Goal: Navigation & Orientation: Find specific page/section

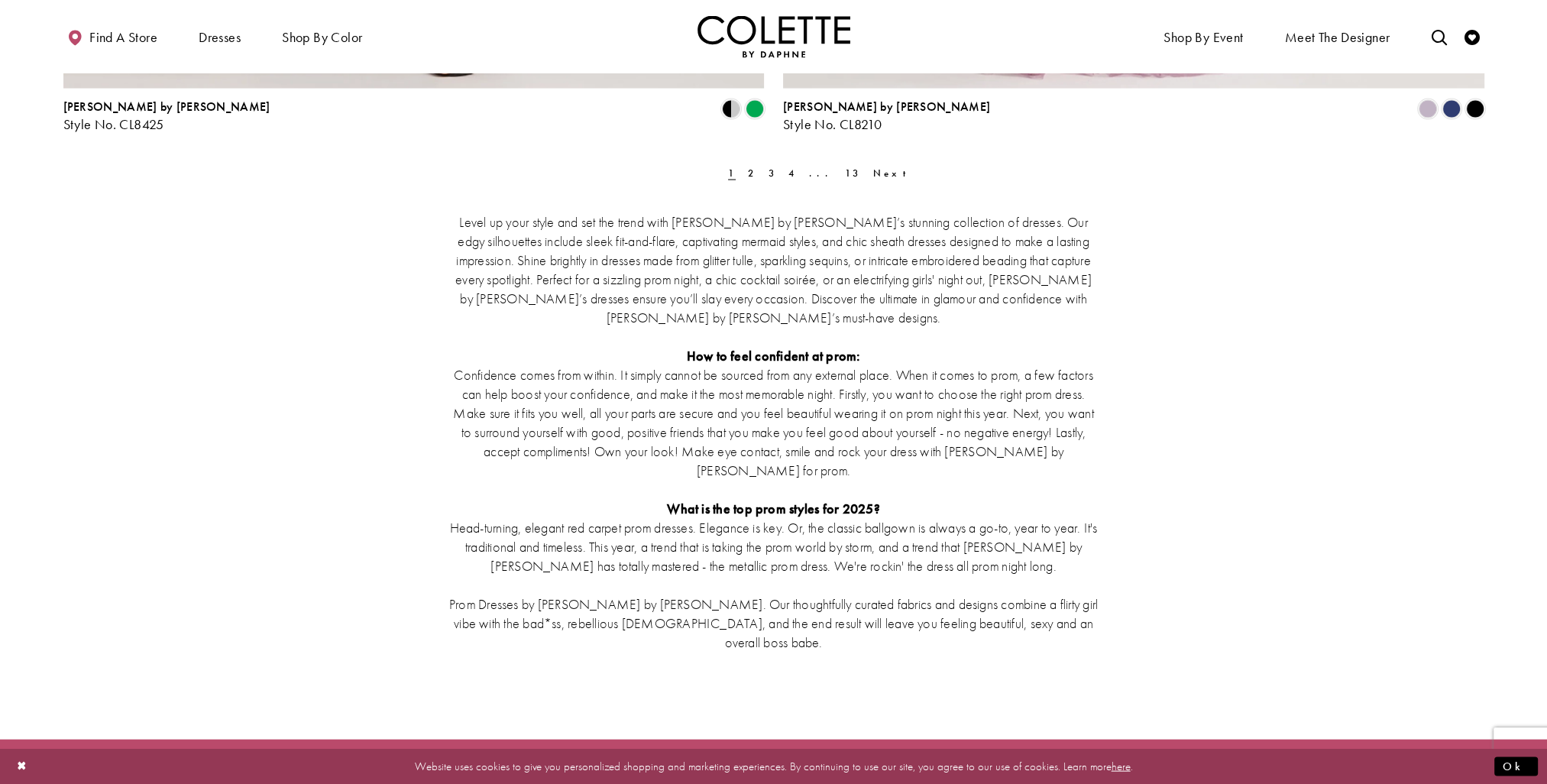
scroll to position [3819, 0]
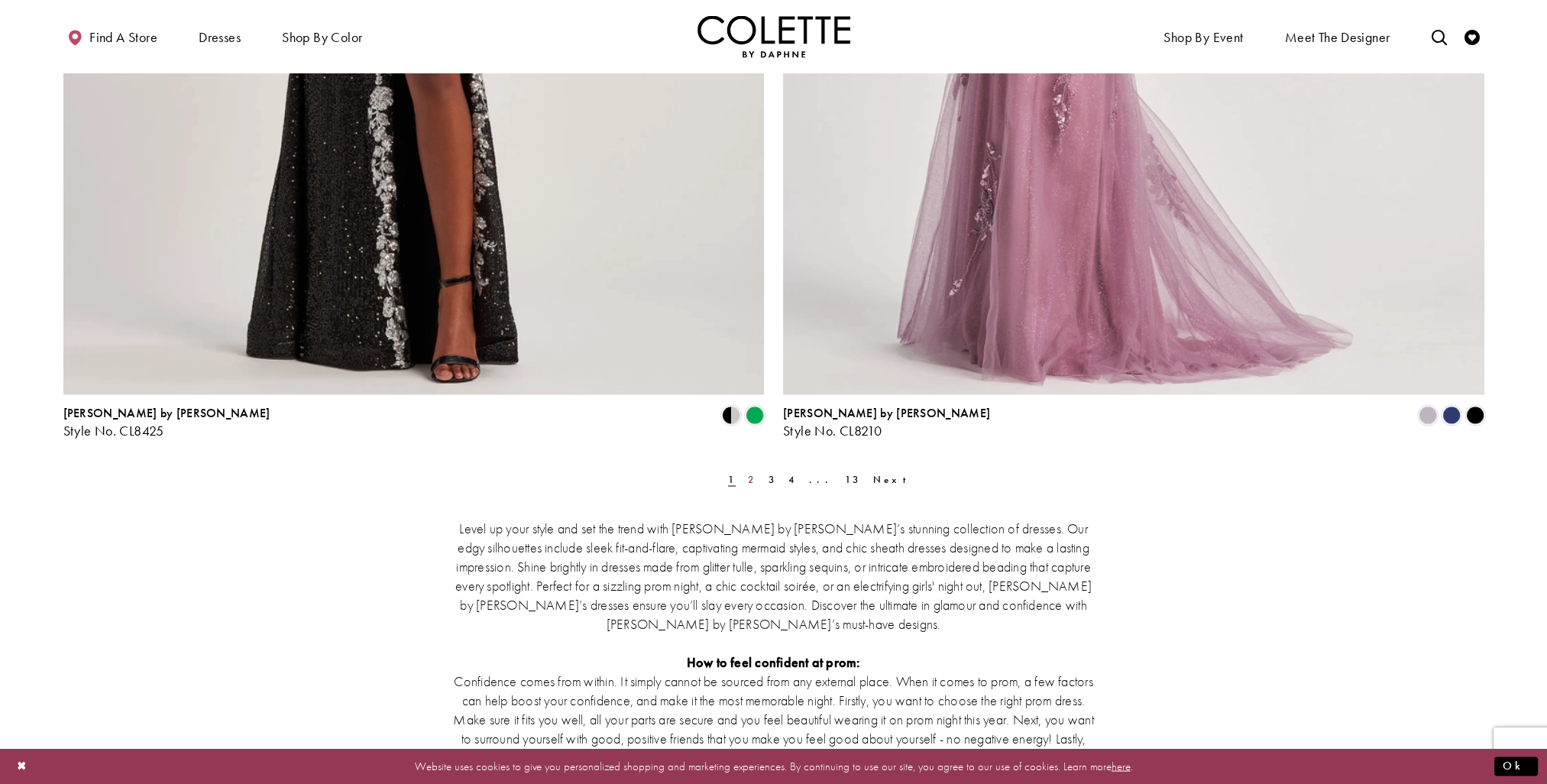
click at [748, 480] on span "2" at bounding box center [752, 478] width 8 height 13
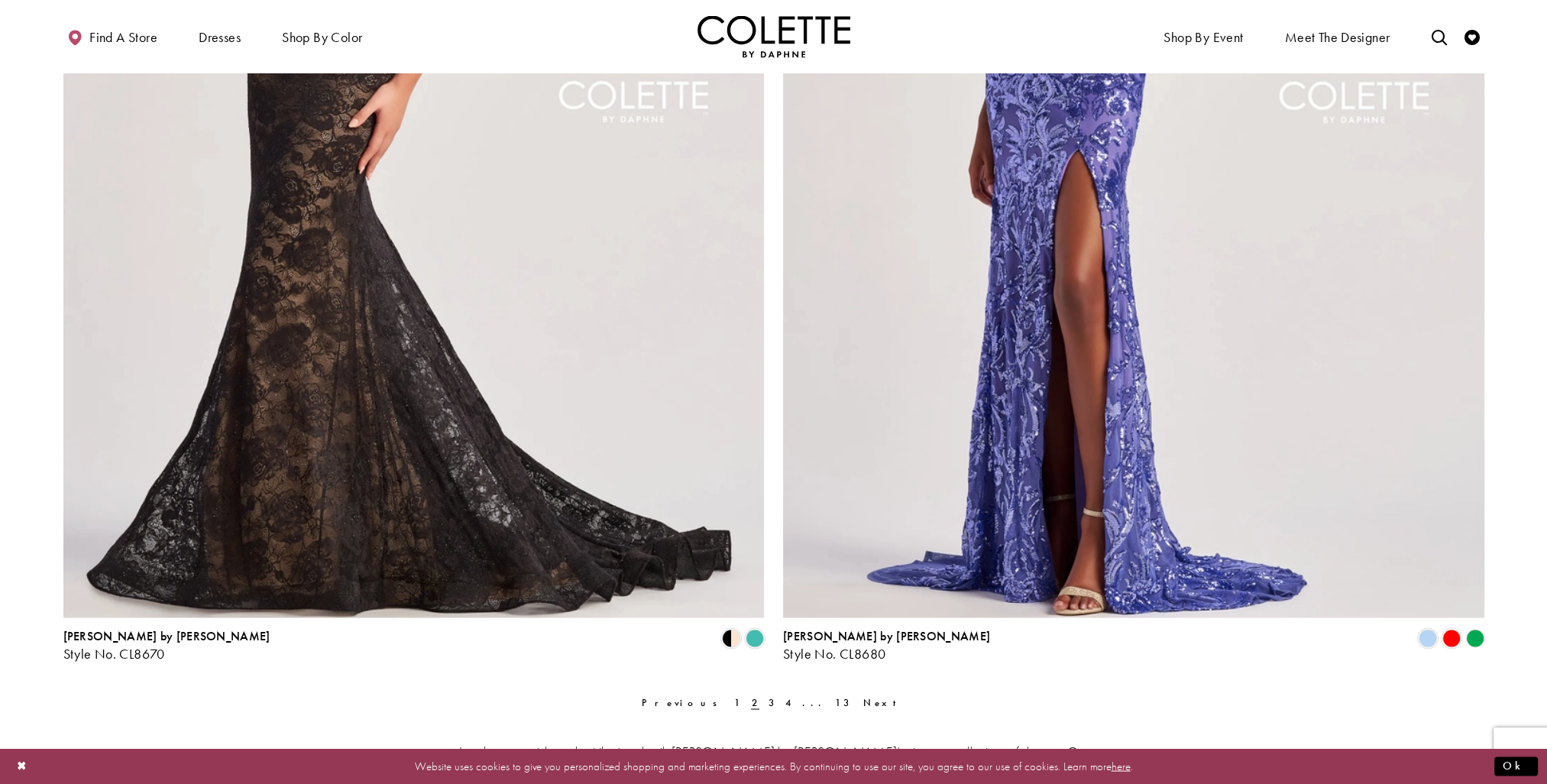
scroll to position [3902, 0]
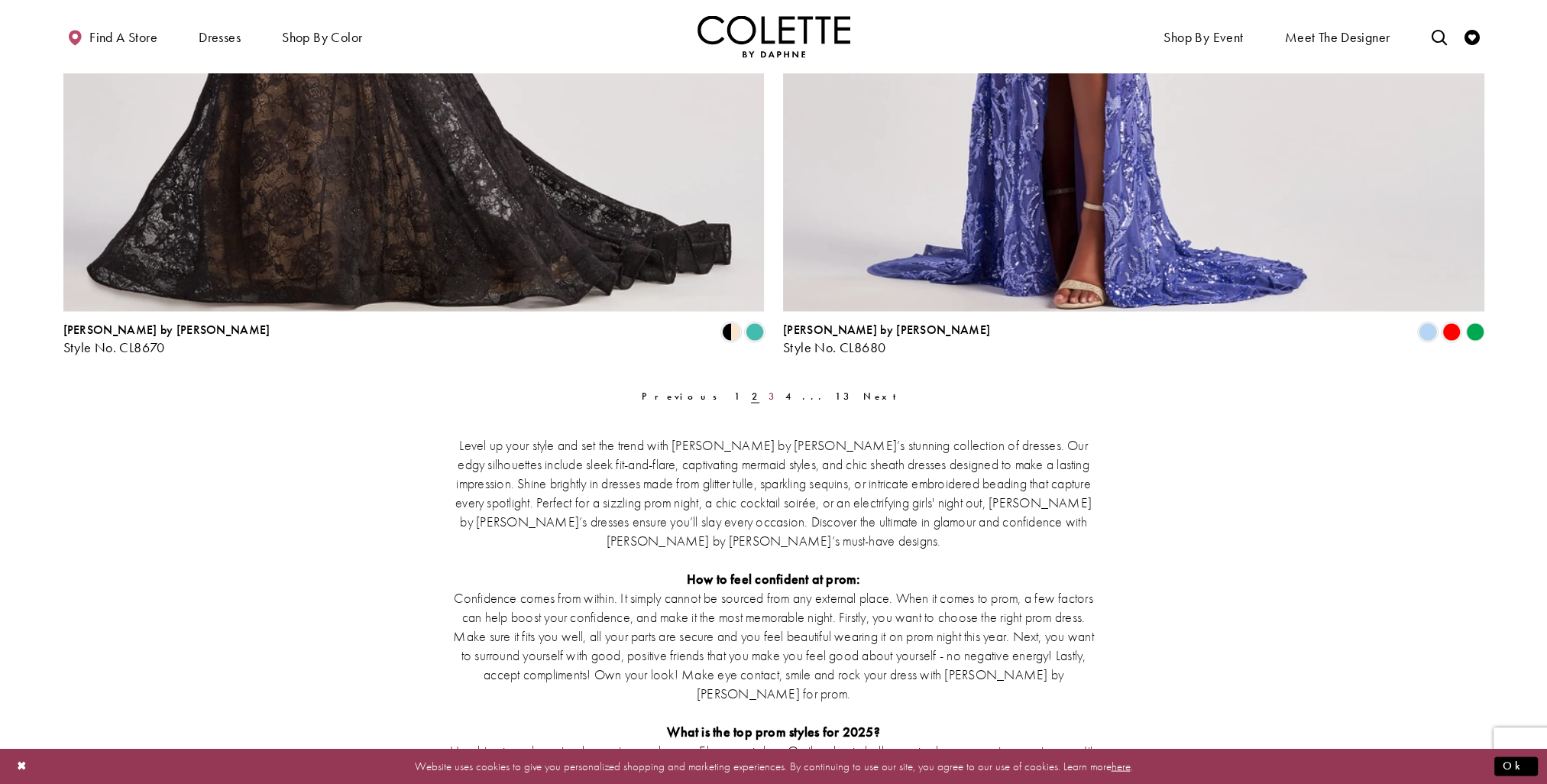
click at [769, 396] on span "3" at bounding box center [773, 395] width 8 height 13
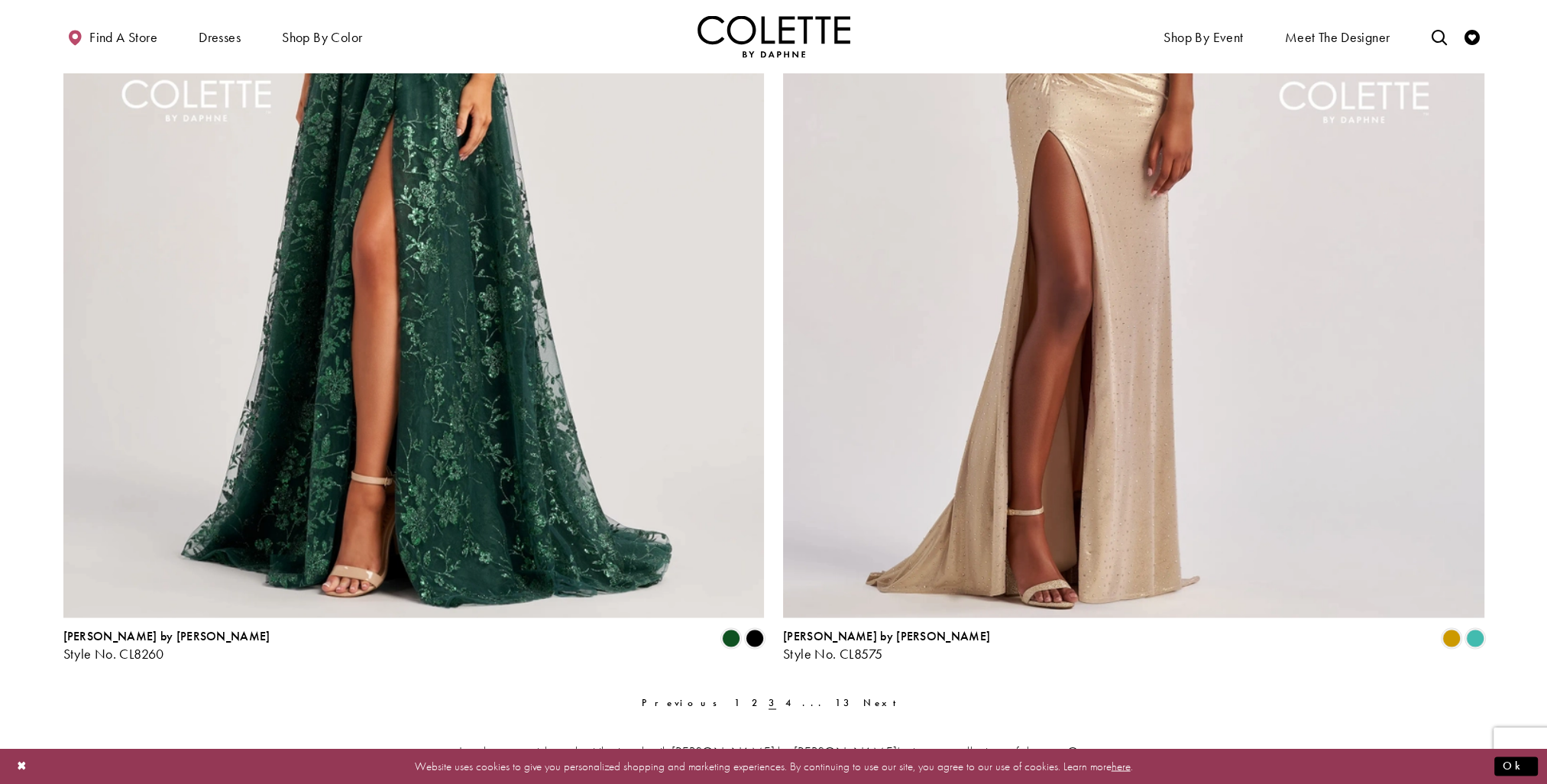
scroll to position [3978, 0]
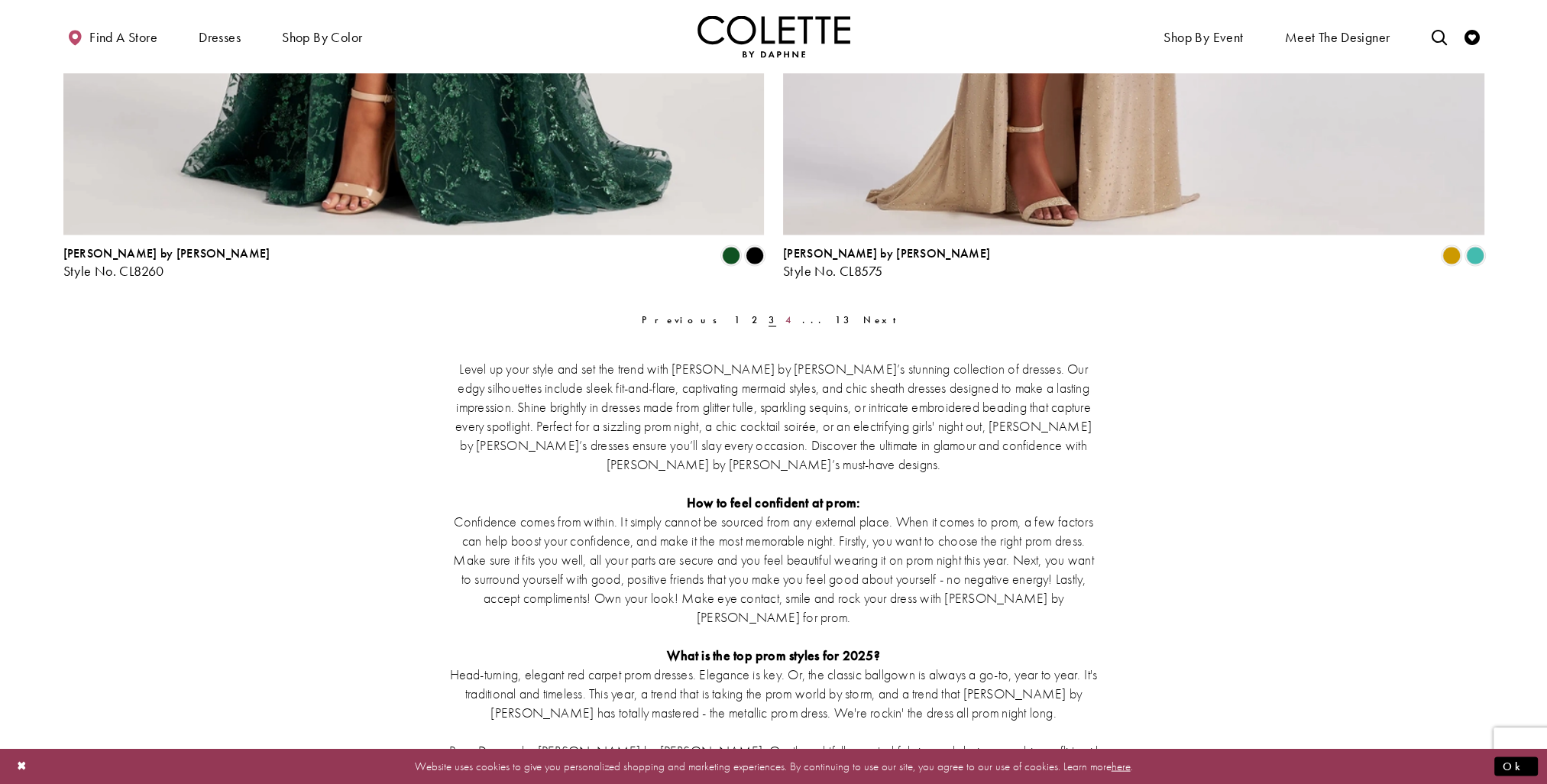
click at [786, 318] on span "4" at bounding box center [790, 319] width 8 height 13
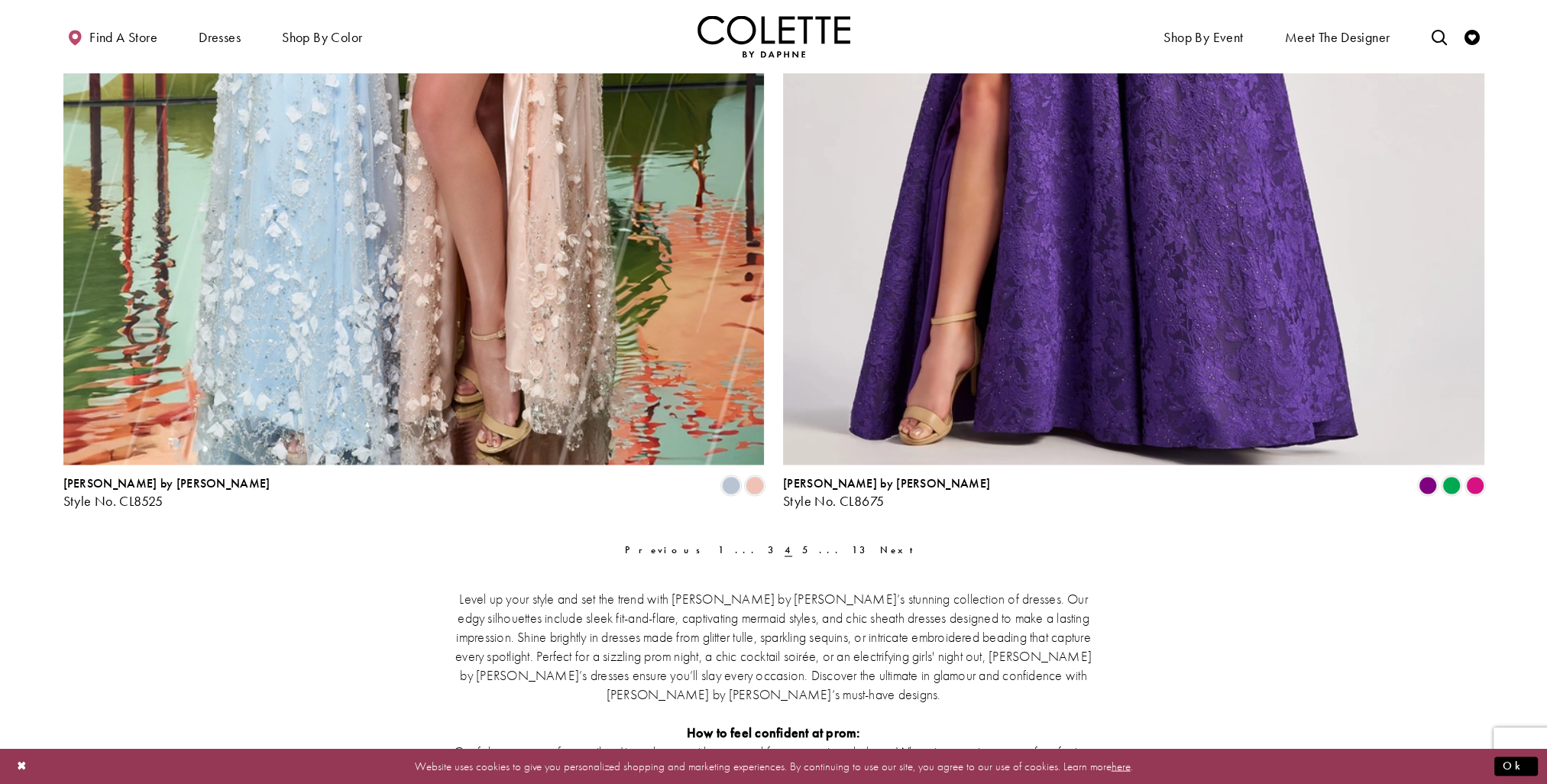
scroll to position [3825, 0]
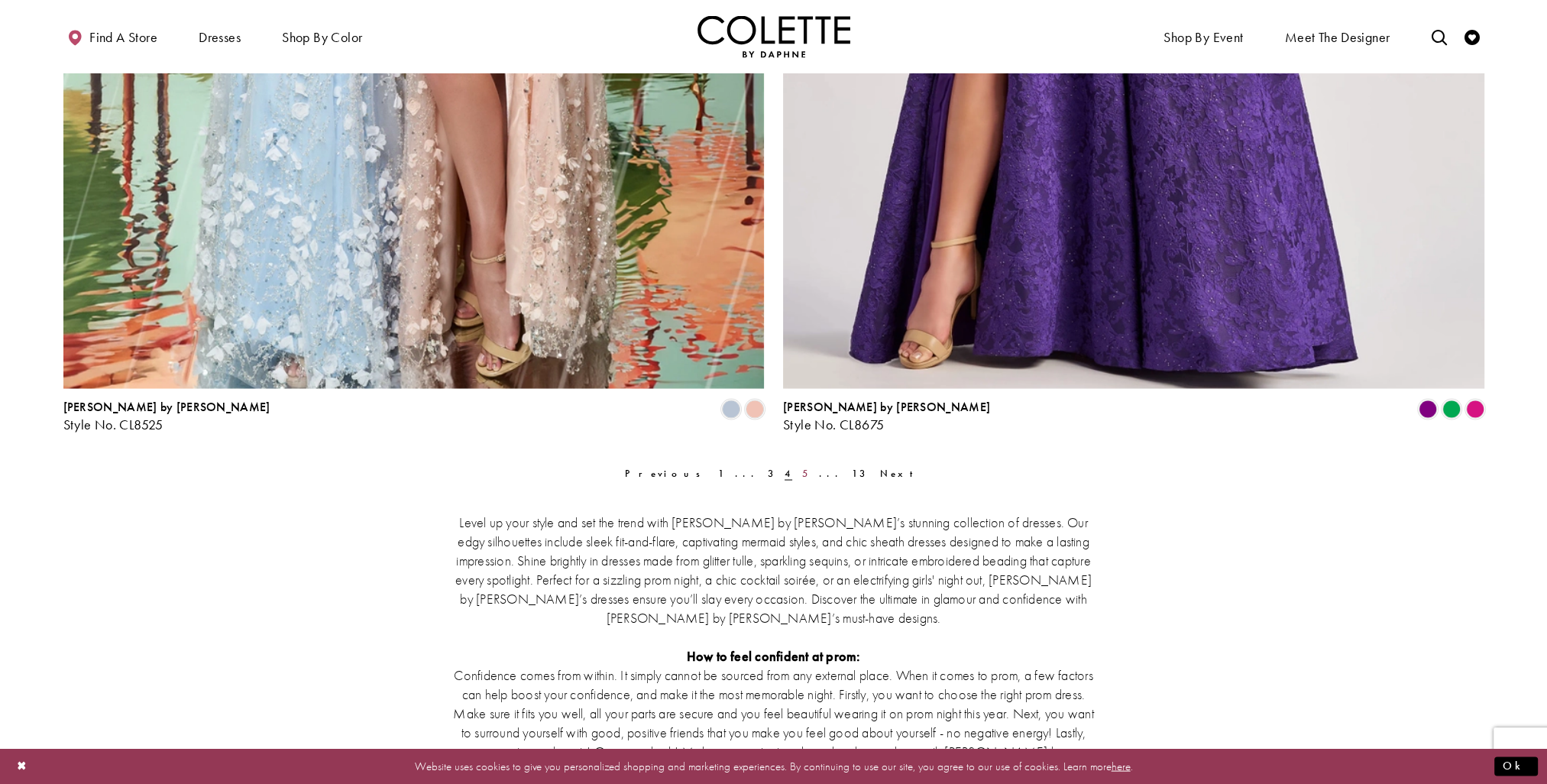
click at [801, 473] on span "5" at bounding box center [805, 472] width 8 height 13
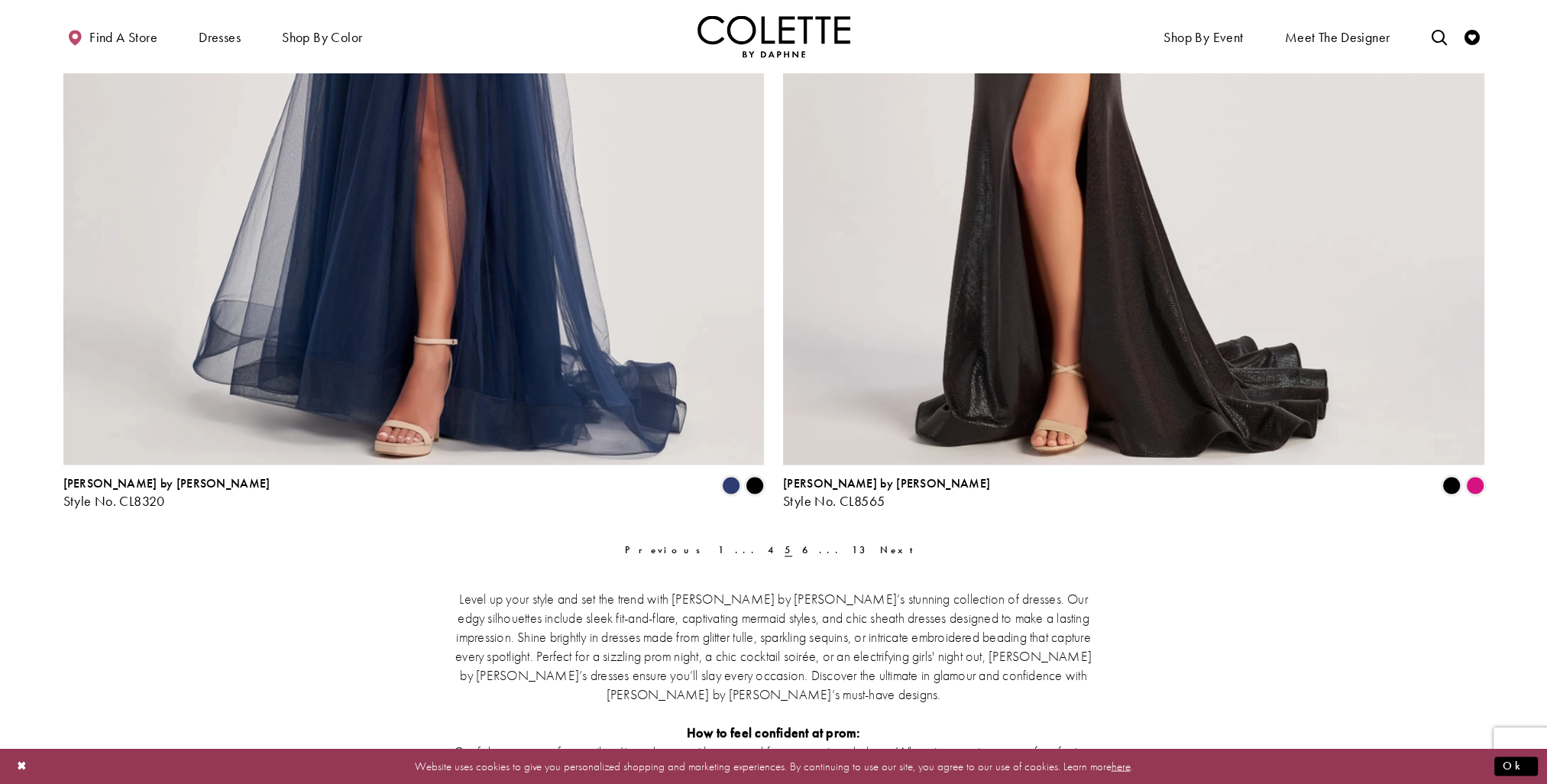
scroll to position [4054, 0]
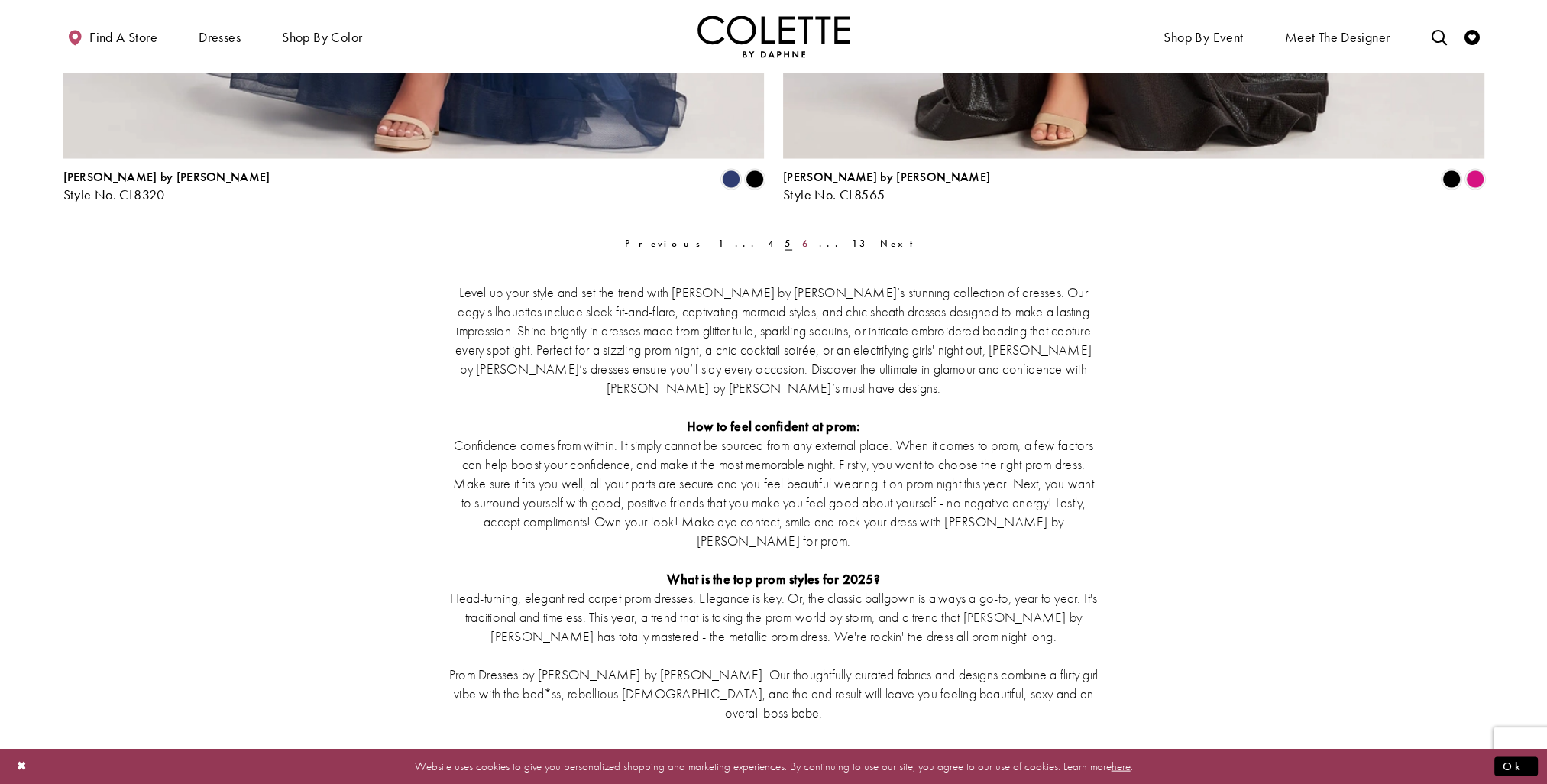
click at [801, 246] on span "6" at bounding box center [805, 243] width 8 height 13
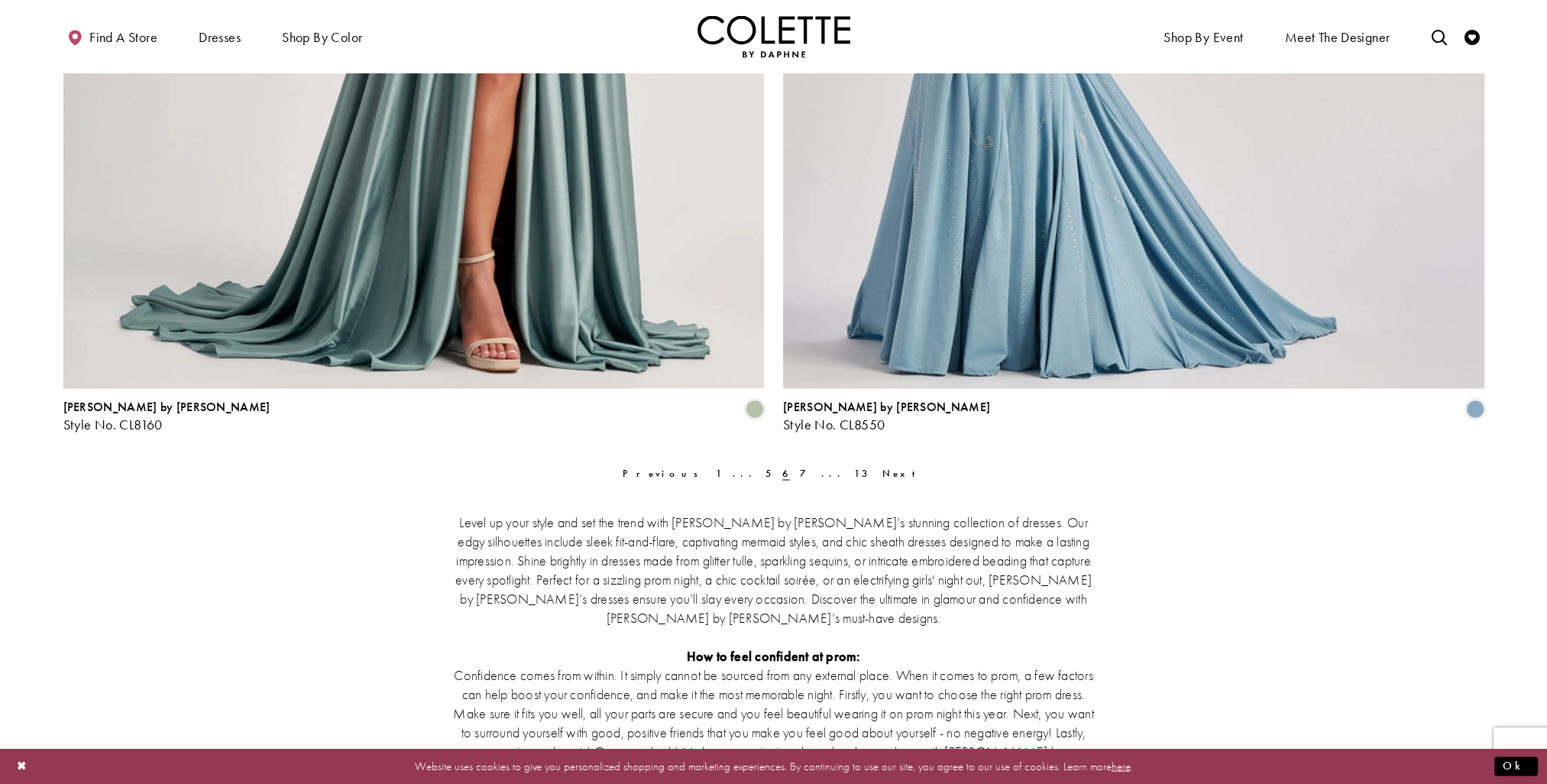
scroll to position [3902, 0]
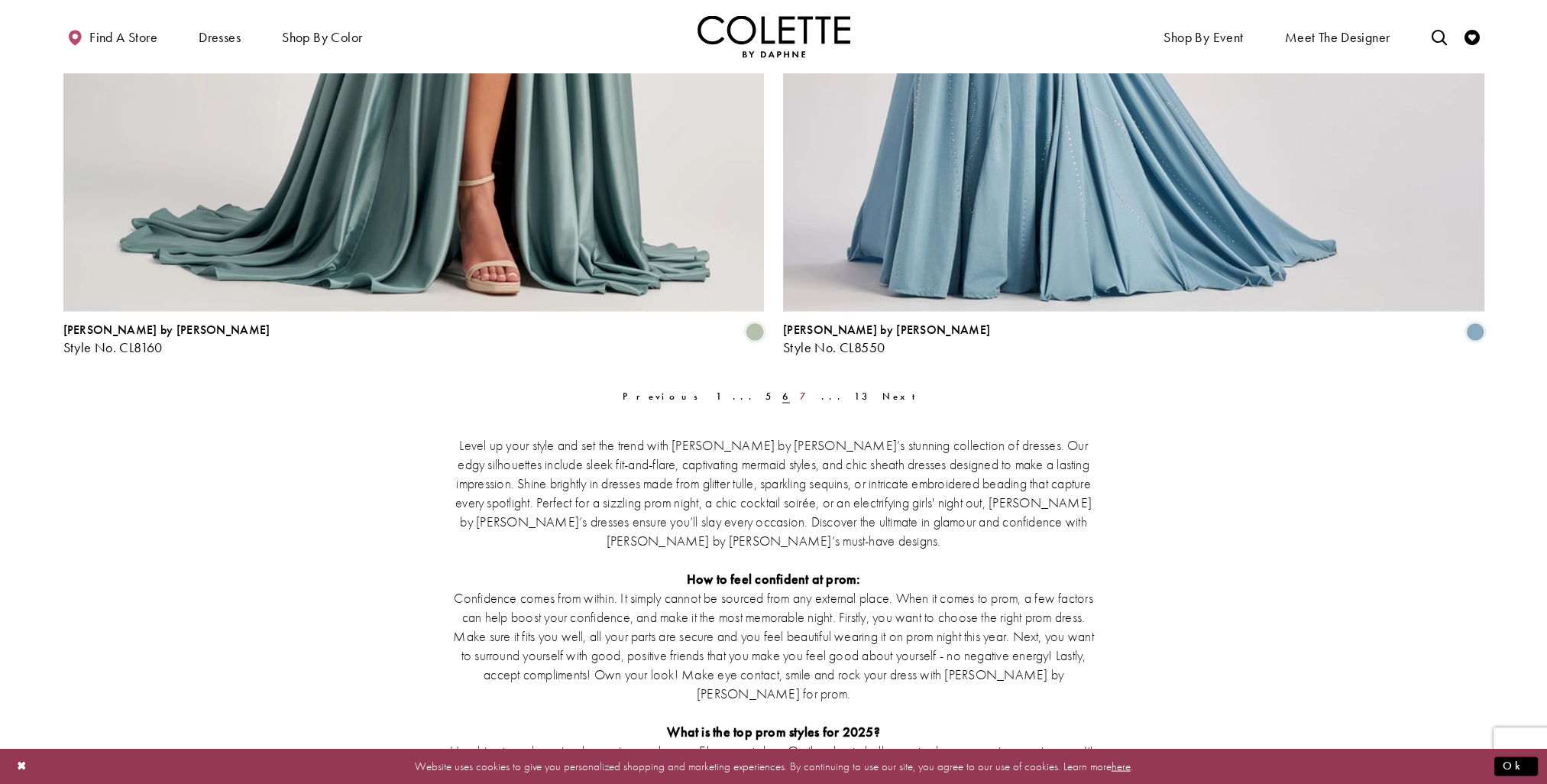
click at [800, 395] on span "7" at bounding box center [806, 395] width 12 height 13
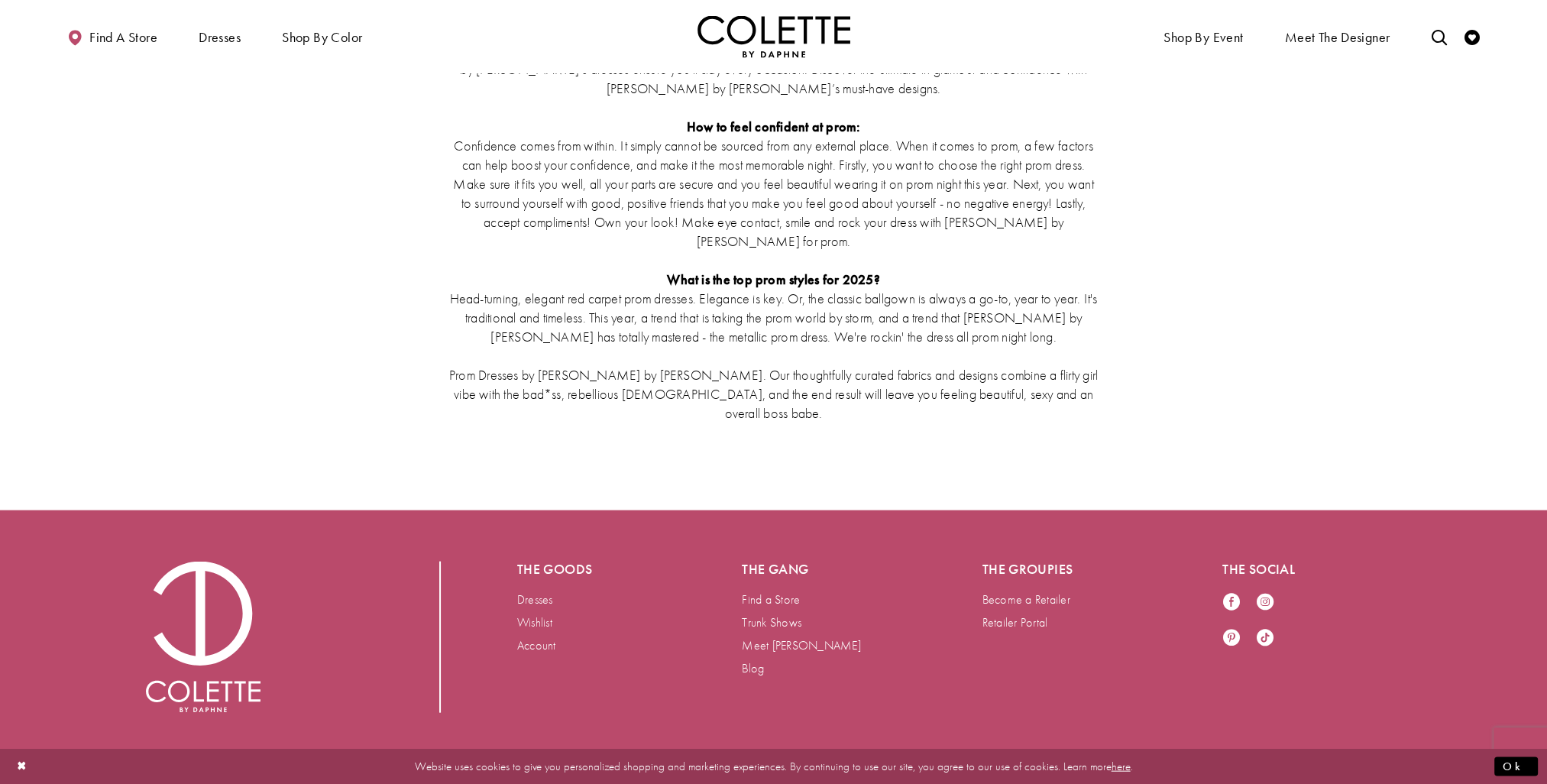
scroll to position [4124, 0]
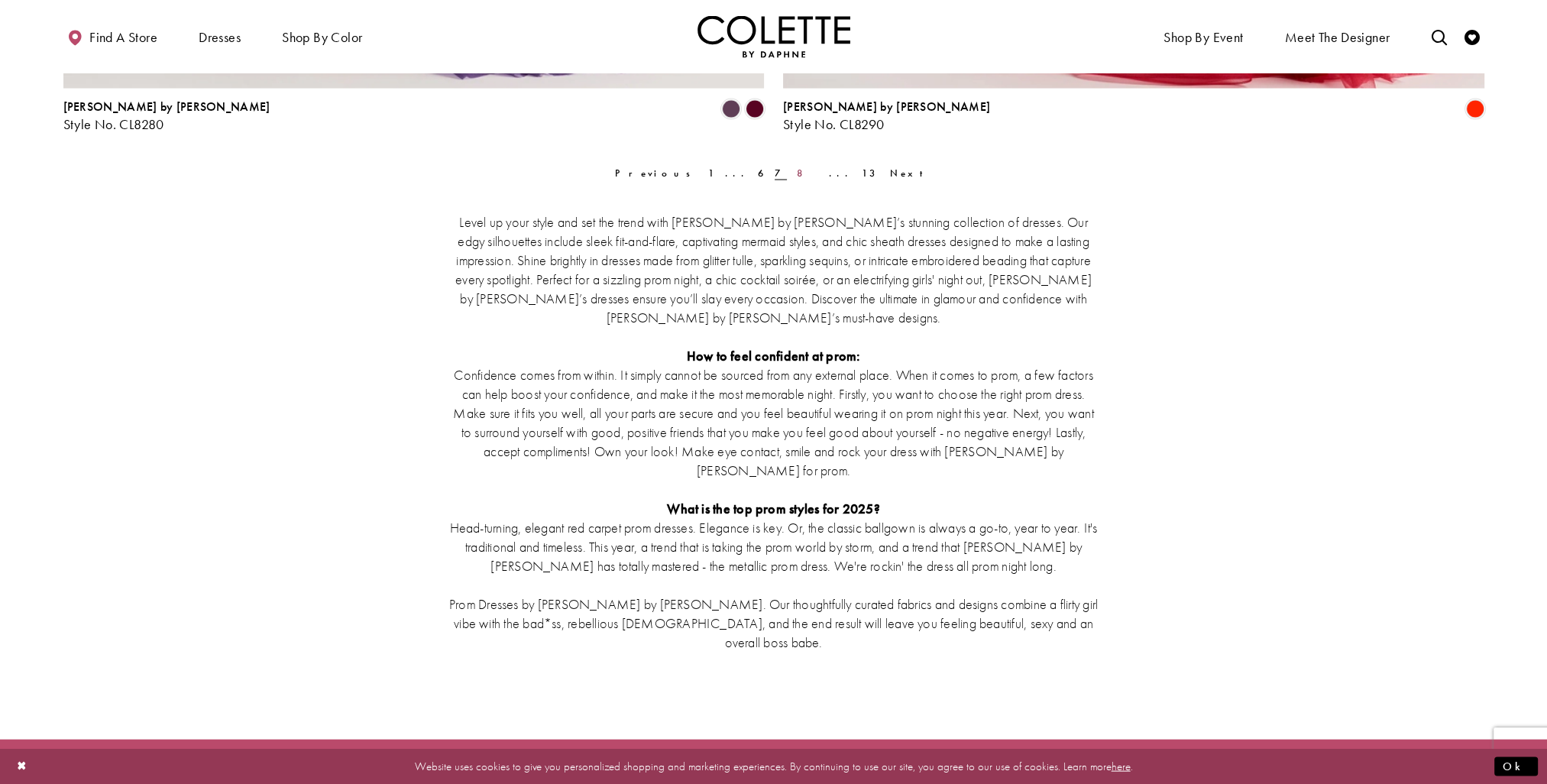
click at [796, 175] on span "8" at bounding box center [808, 173] width 23 height 13
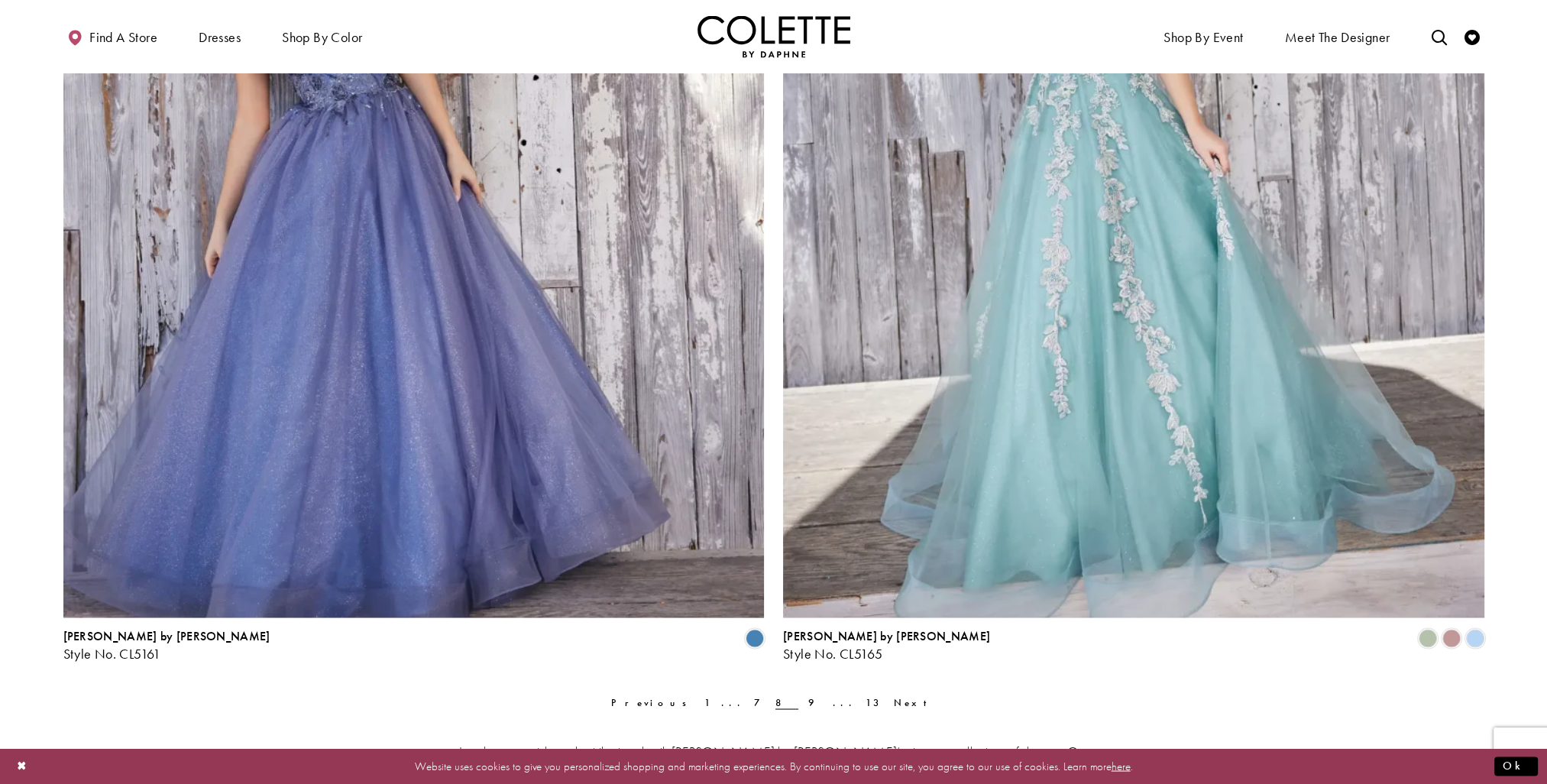
scroll to position [3902, 0]
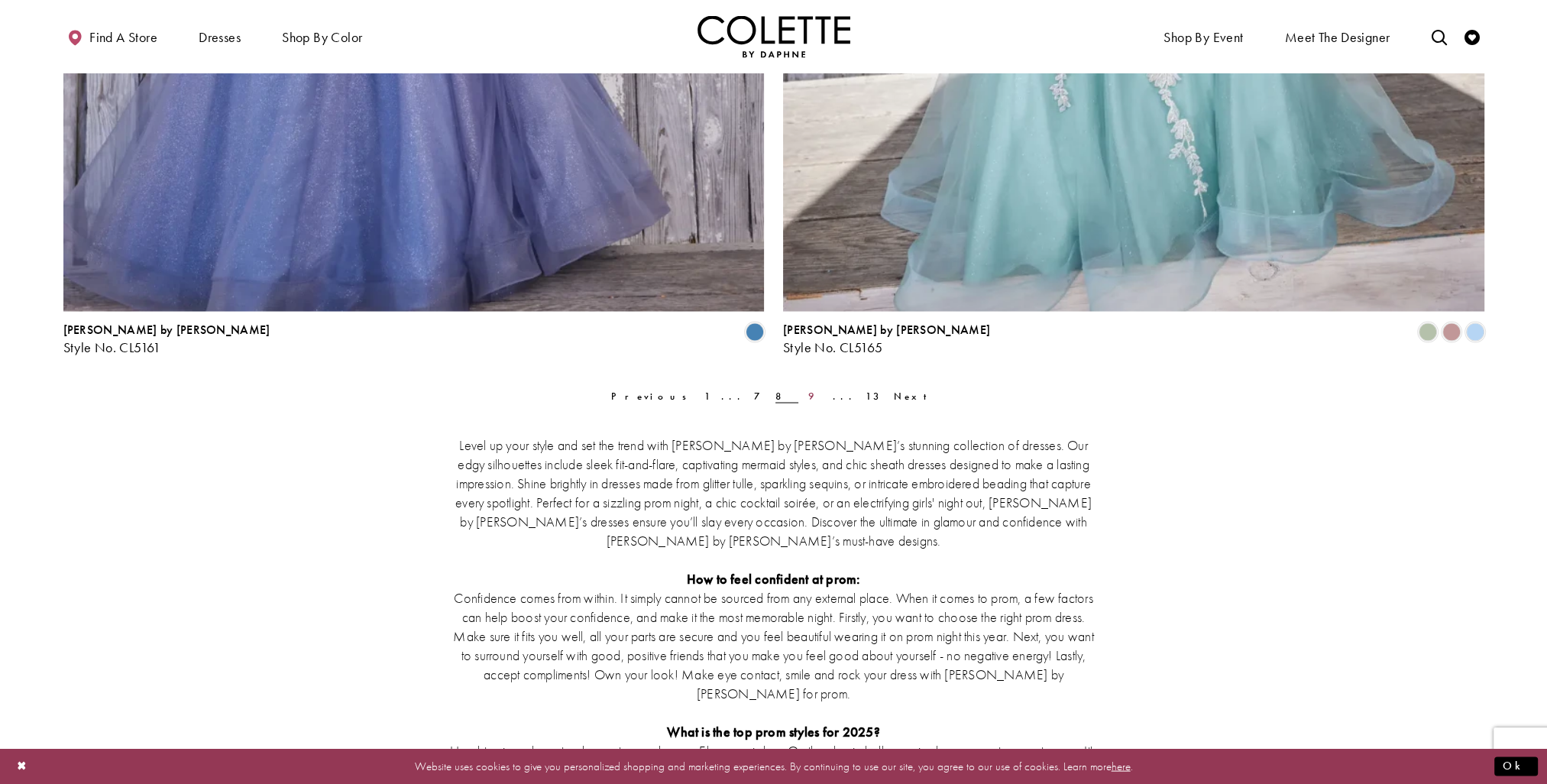
click at [807, 396] on span "9" at bounding box center [815, 395] width 15 height 13
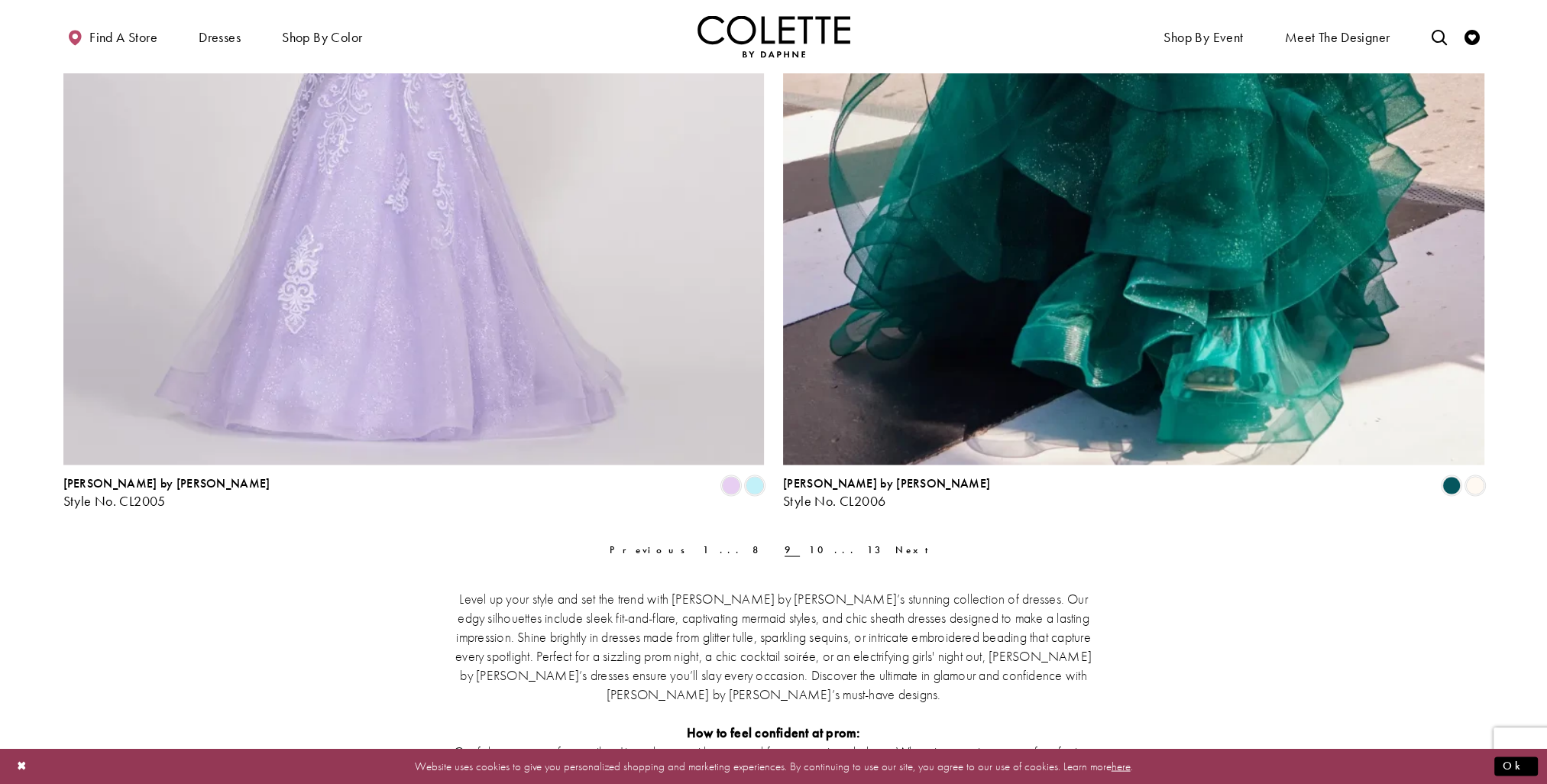
scroll to position [4207, 0]
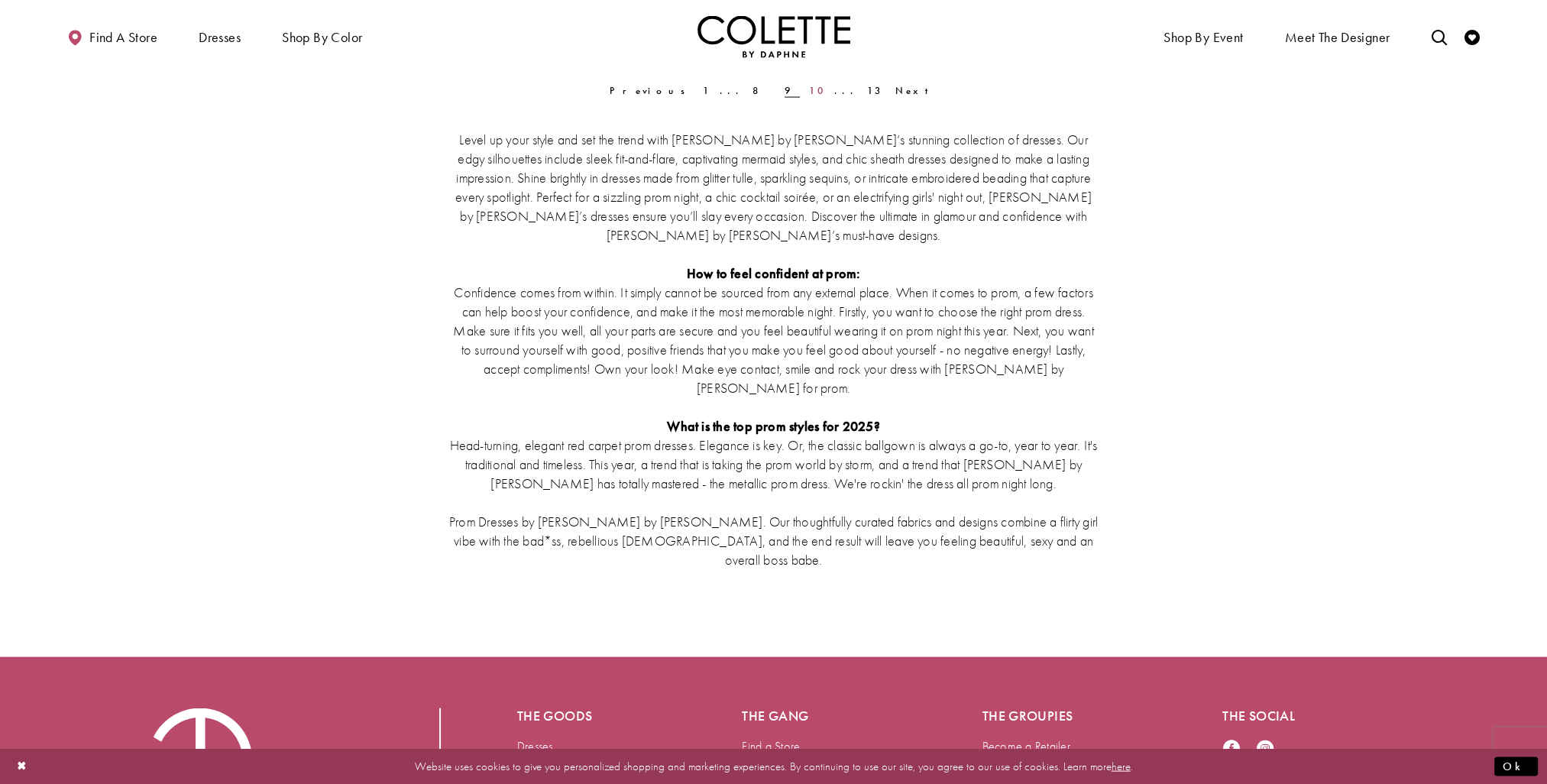
click at [804, 87] on link "10" at bounding box center [816, 90] width 25 height 22
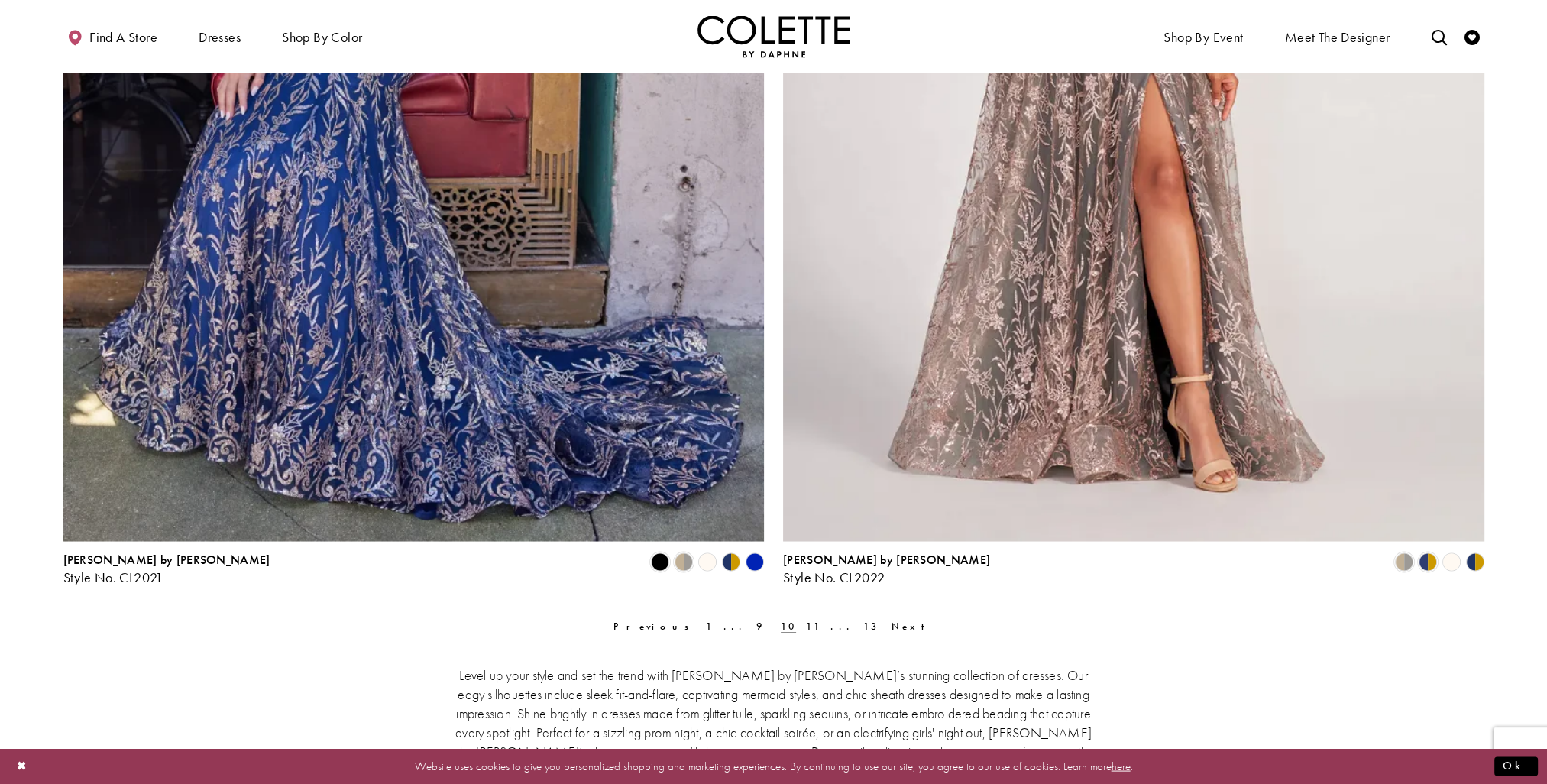
scroll to position [3978, 0]
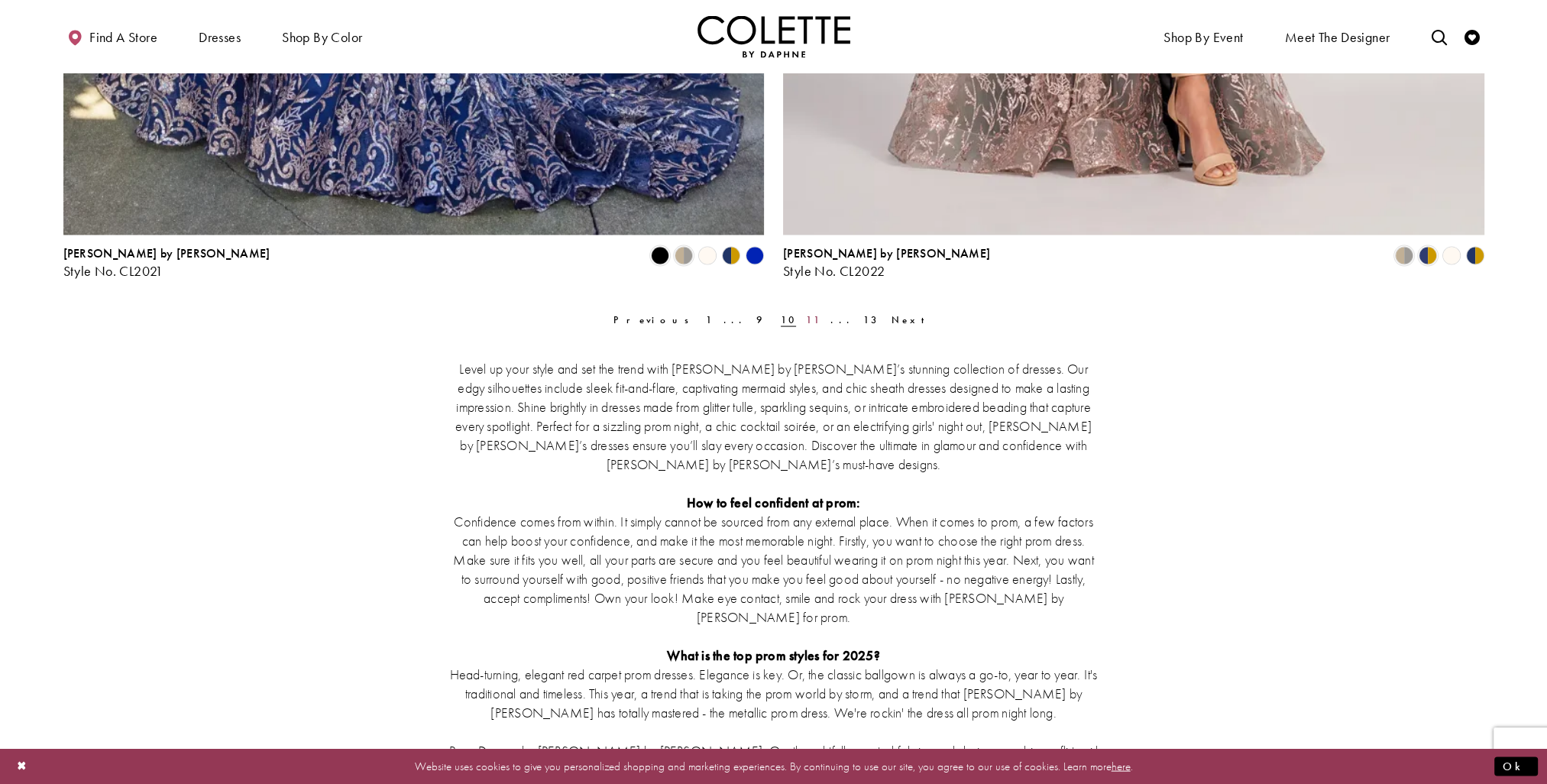
click at [800, 320] on link "11" at bounding box center [813, 319] width 25 height 22
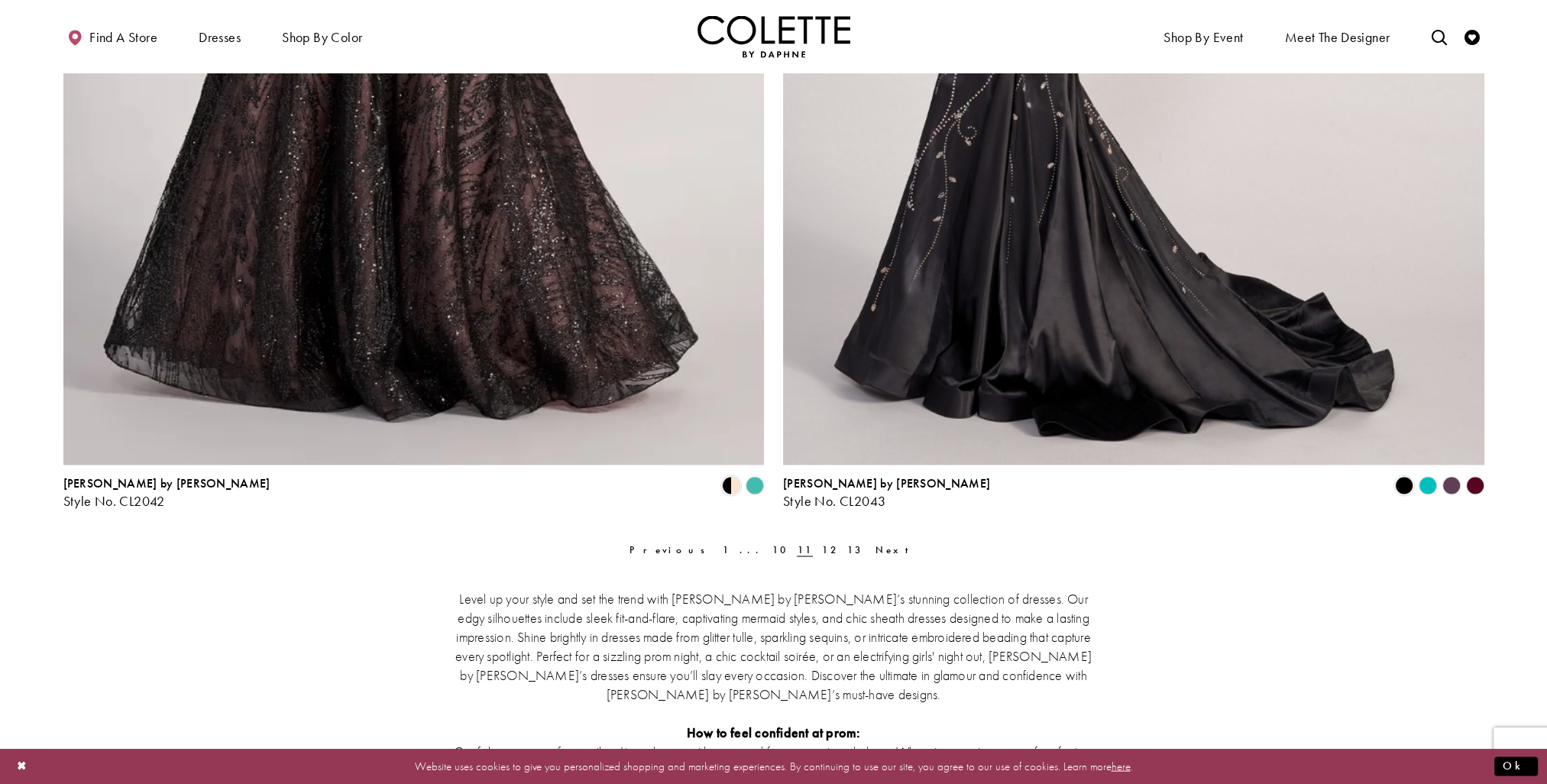
scroll to position [4054, 0]
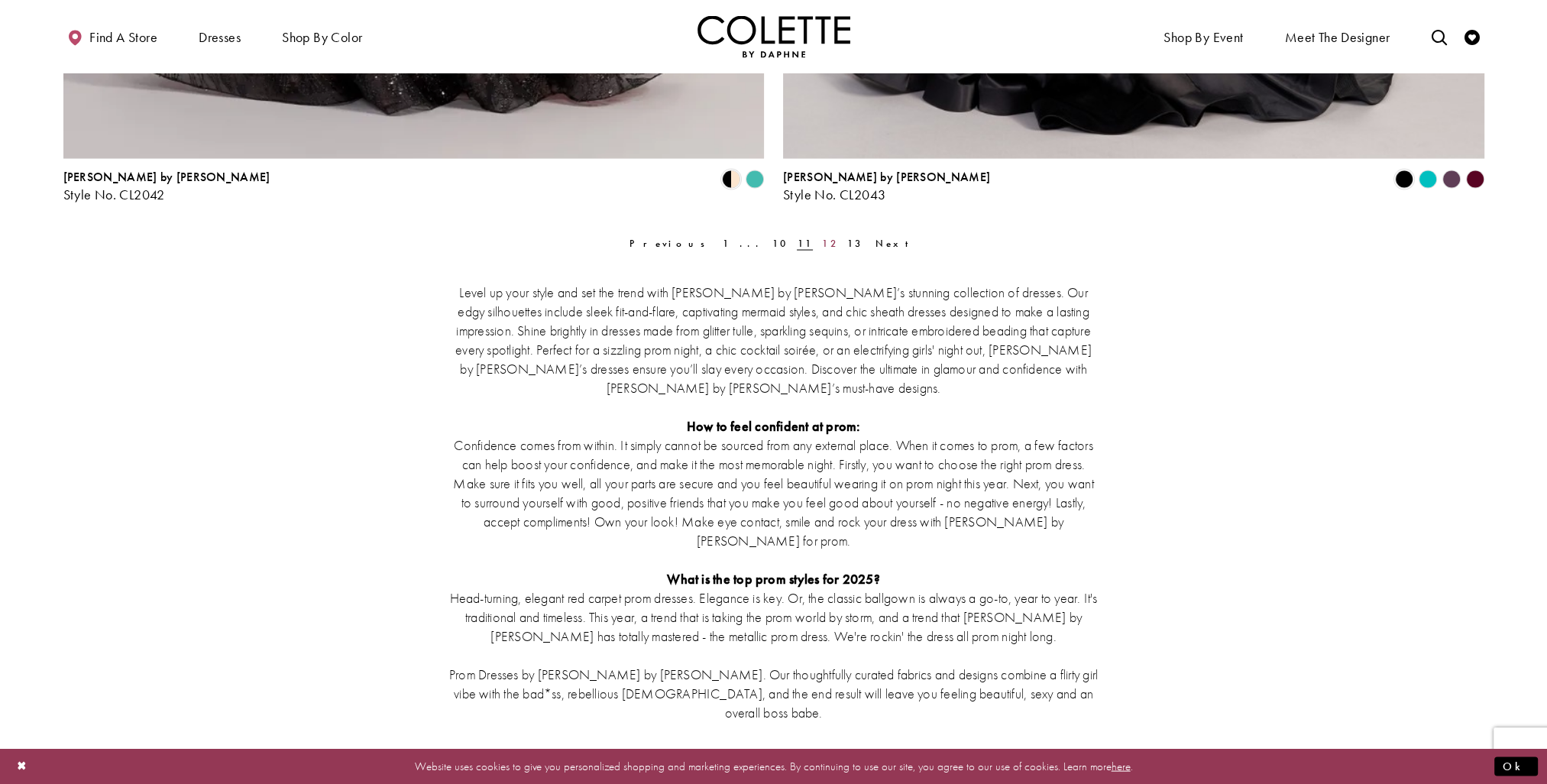
click at [822, 244] on span "12" at bounding box center [829, 243] width 16 height 13
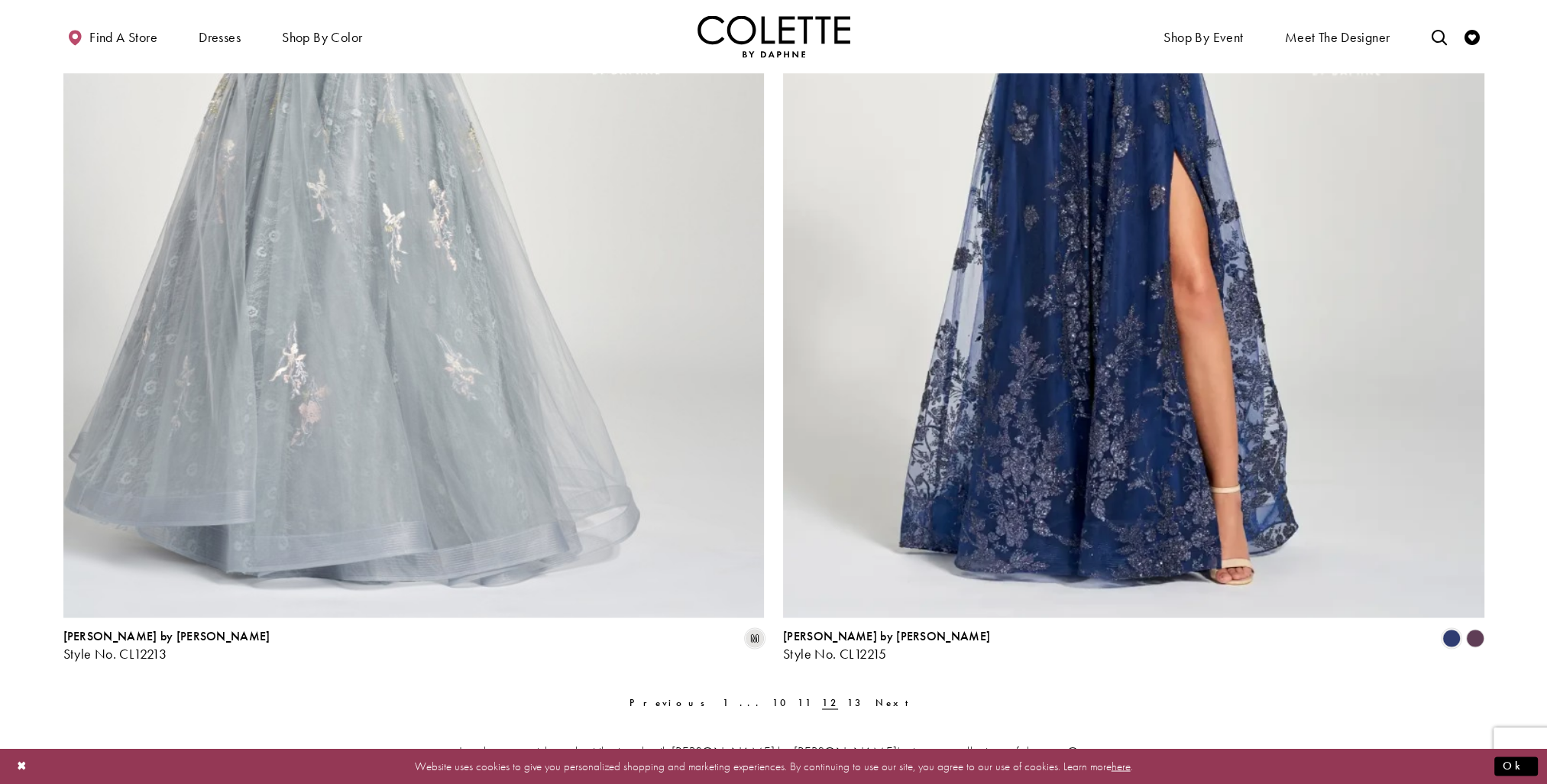
scroll to position [3978, 0]
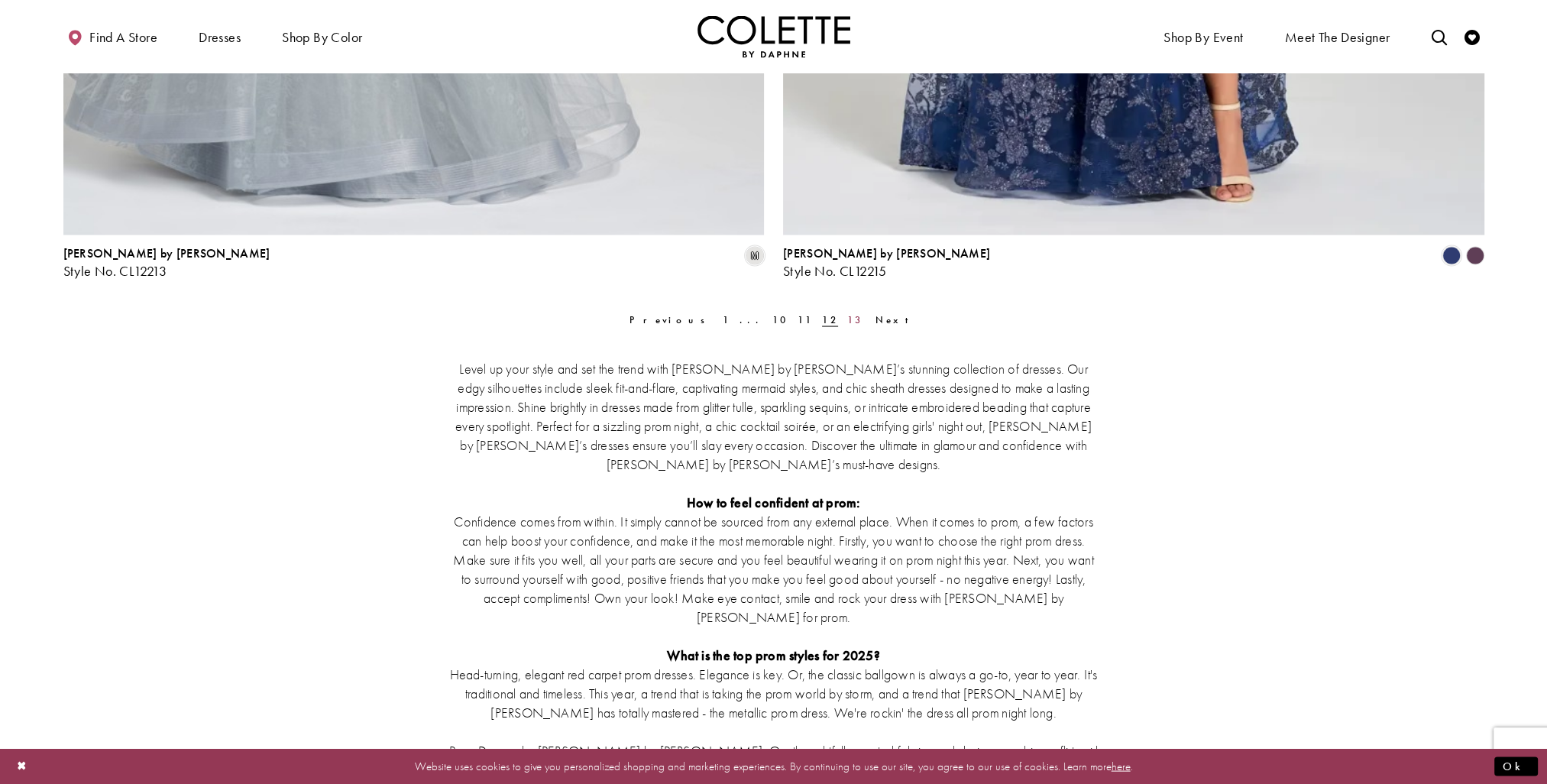
click at [847, 319] on span "13" at bounding box center [855, 319] width 16 height 13
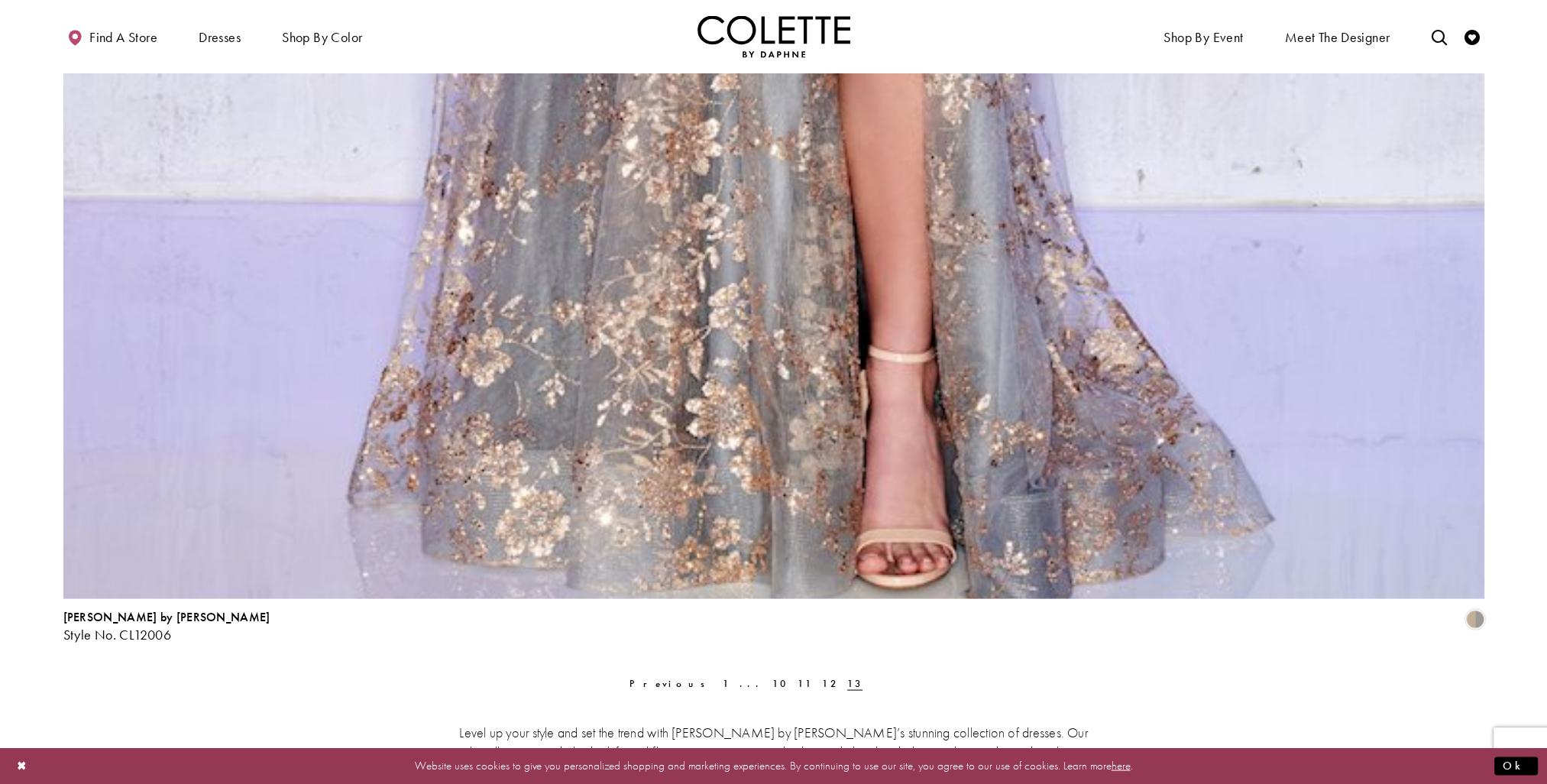
scroll to position [4436, 0]
